Goal: Task Accomplishment & Management: Use online tool/utility

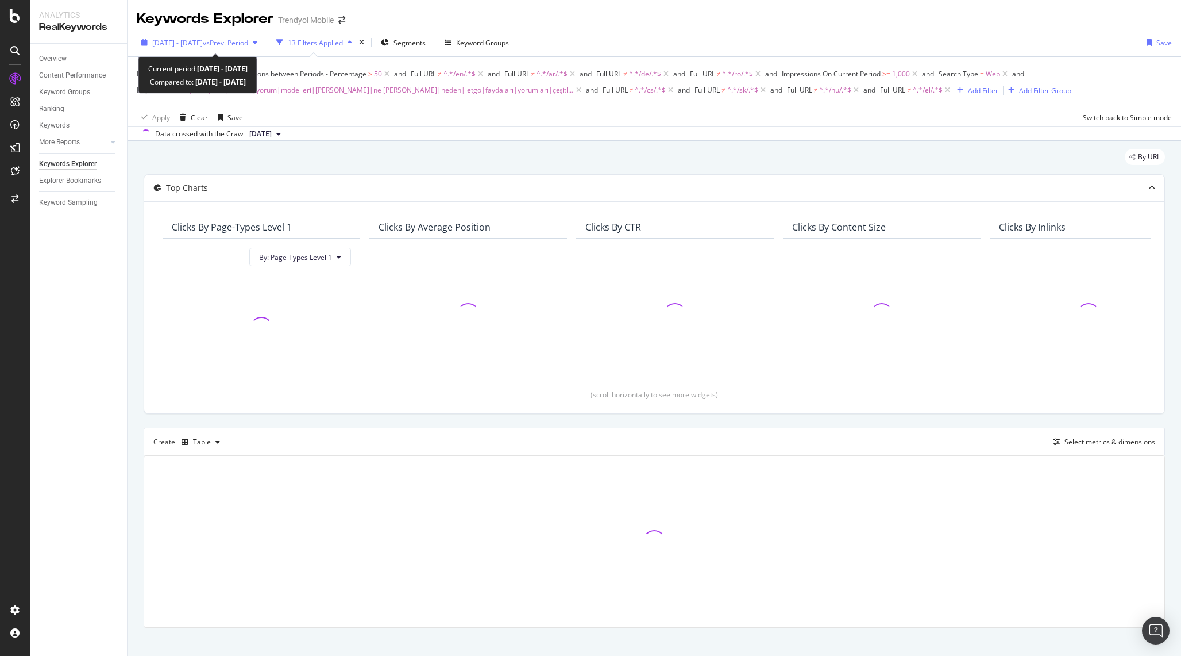
click at [248, 42] on span "vs Prev. Period" at bounding box center [225, 43] width 45 height 10
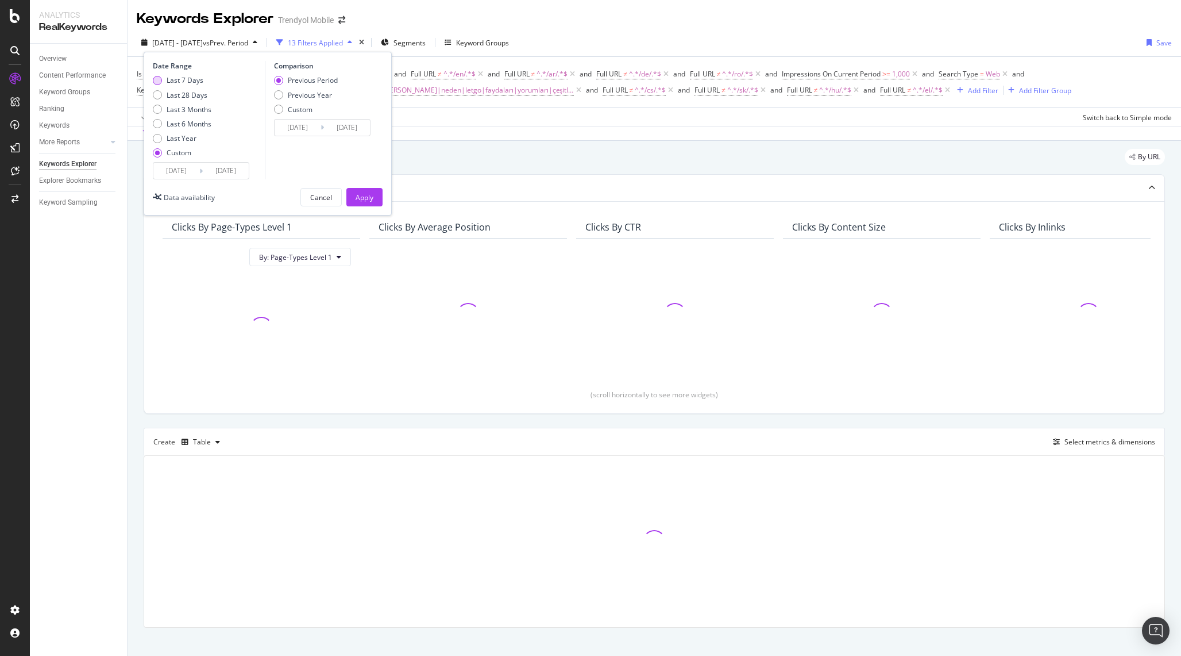
click at [195, 82] on div "Last 7 Days" at bounding box center [185, 80] width 37 height 10
type input "[DATE]"
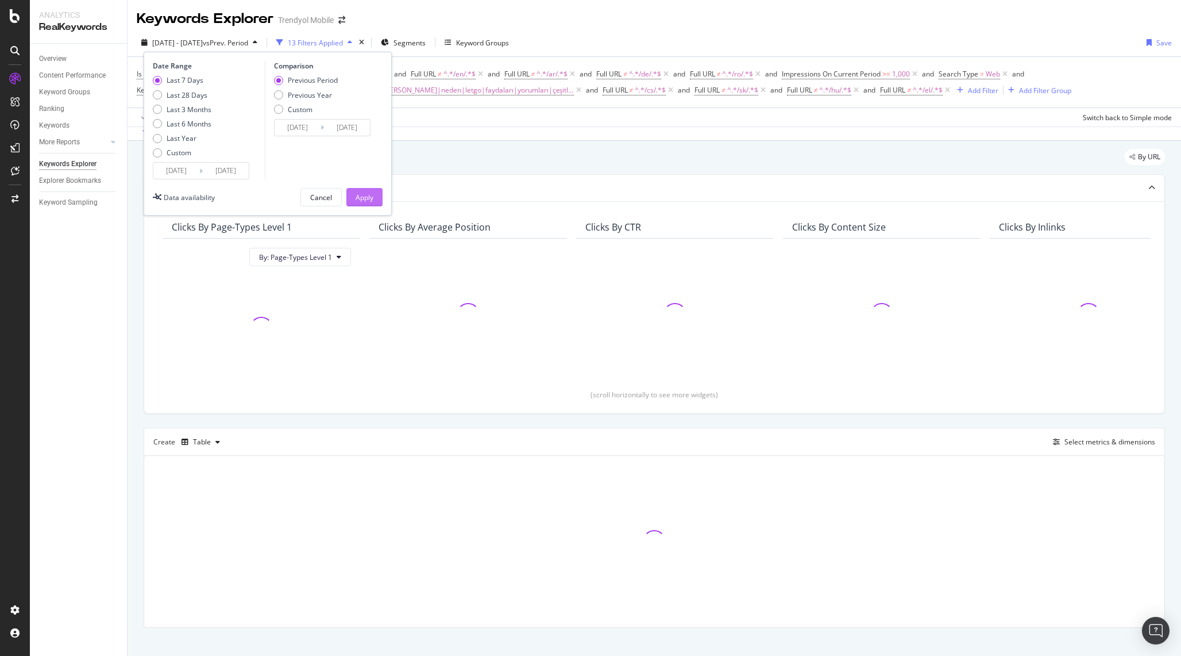
click at [363, 195] on div "Apply" at bounding box center [365, 197] width 18 height 10
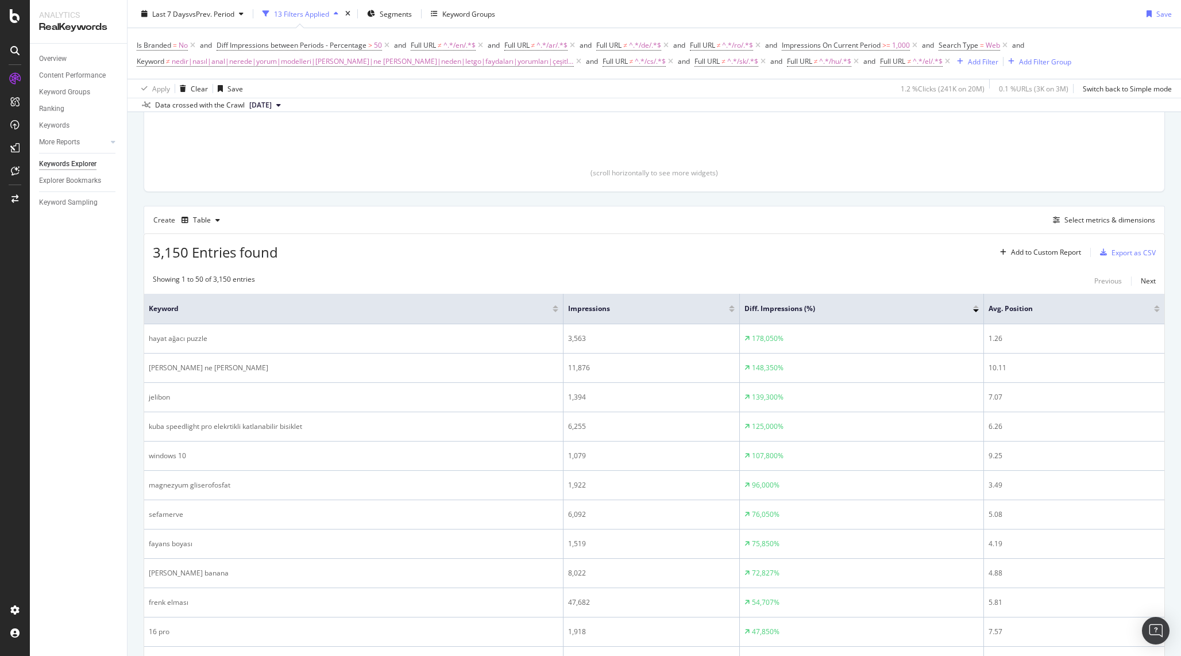
scroll to position [214, 0]
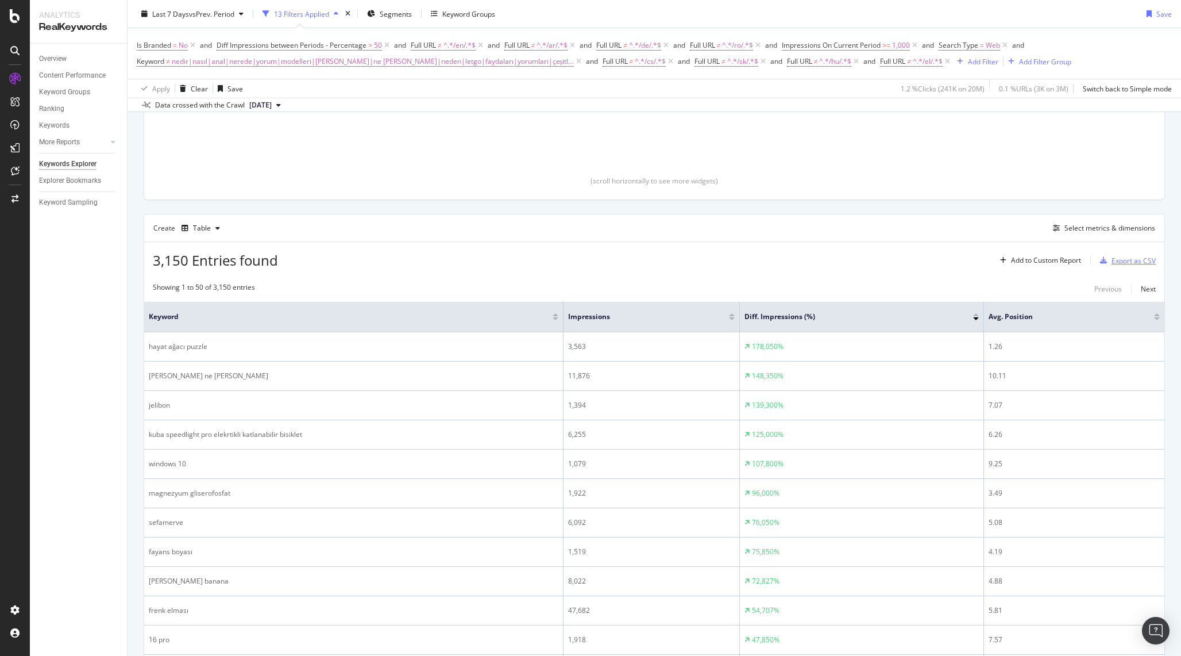
click at [1120, 259] on div "Export as CSV" at bounding box center [1134, 261] width 44 height 10
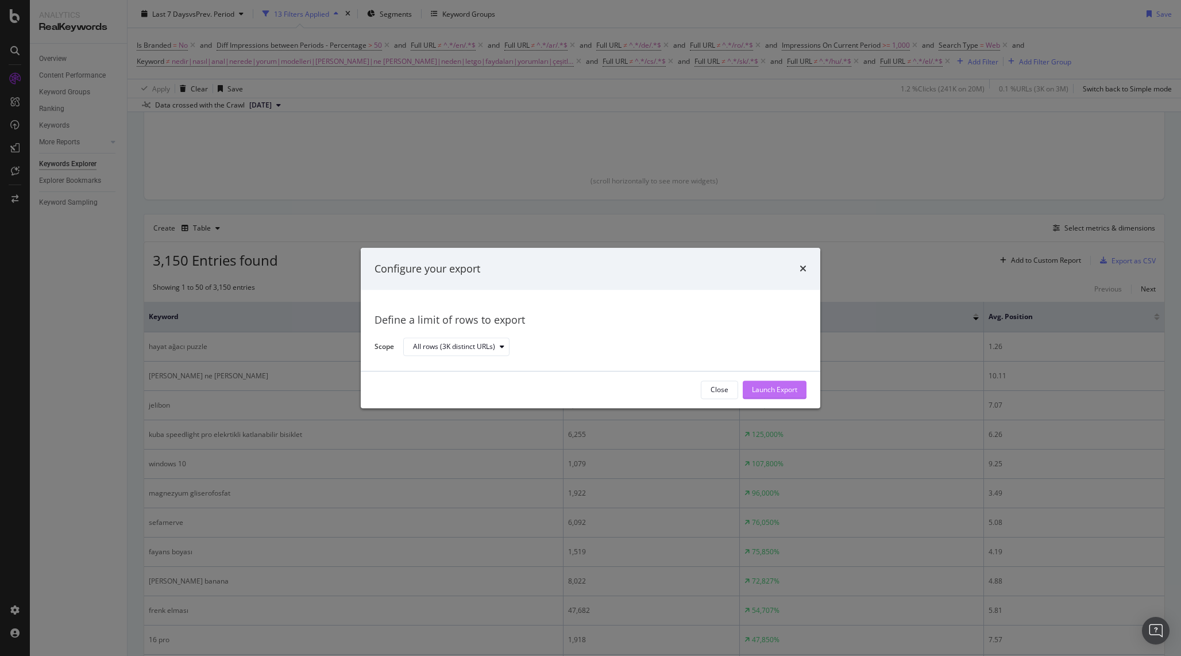
click at [762, 385] on div "Launch Export" at bounding box center [774, 390] width 45 height 10
